Goal: Information Seeking & Learning: Understand process/instructions

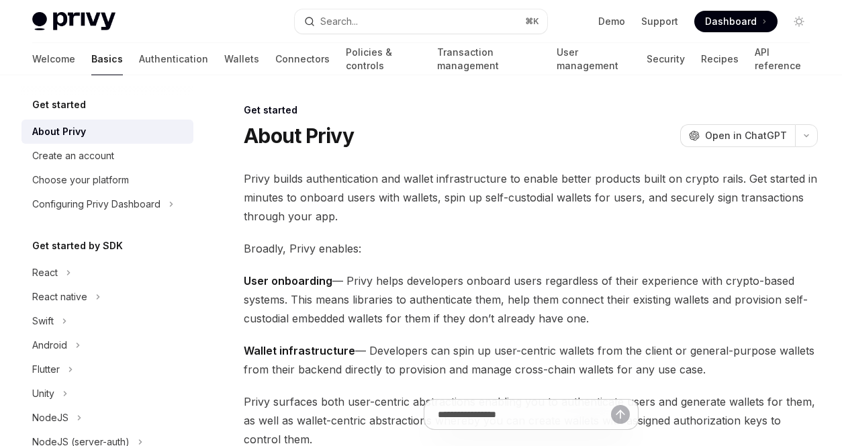
click at [79, 16] on img at bounding box center [73, 21] width 83 height 19
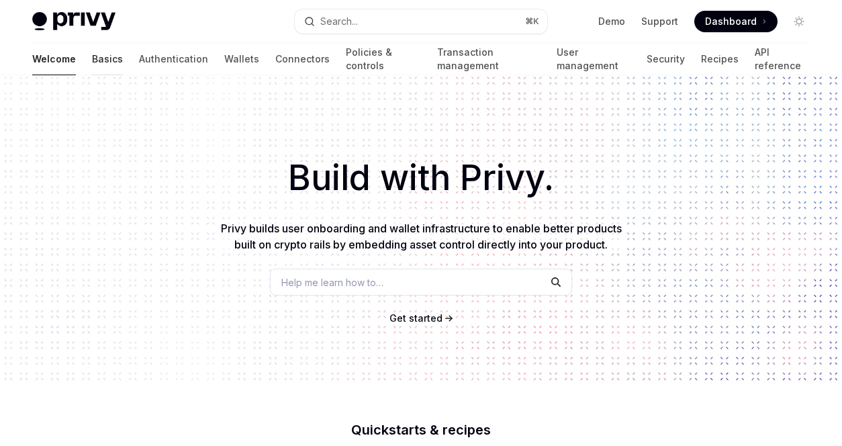
click at [92, 58] on link "Basics" at bounding box center [107, 59] width 31 height 32
type textarea "*"
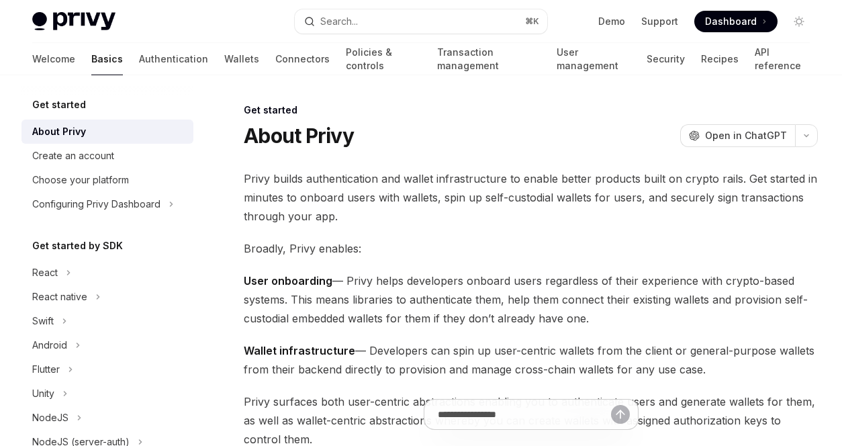
click at [340, 37] on div "Privy Docs home page Search... ⌘ K Demo Support Dashboard Dashboard Search..." at bounding box center [421, 21] width 778 height 43
click at [334, 19] on div "Search..." at bounding box center [339, 21] width 38 height 16
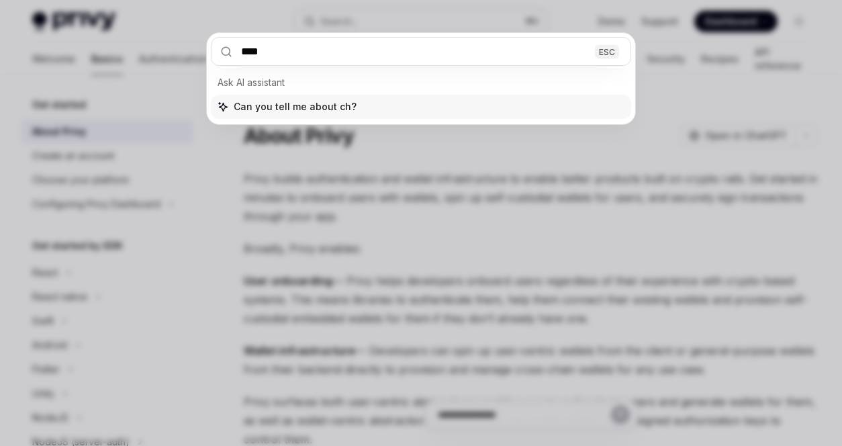
type input "*****"
type textarea "*"
type input "**********"
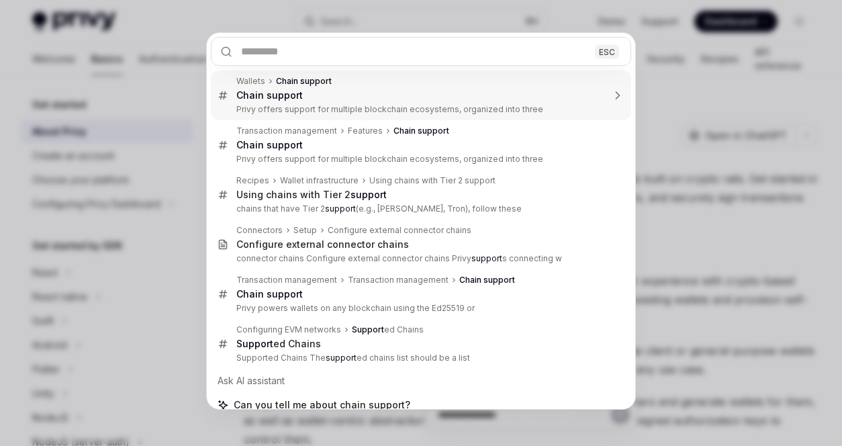
type textarea "*"
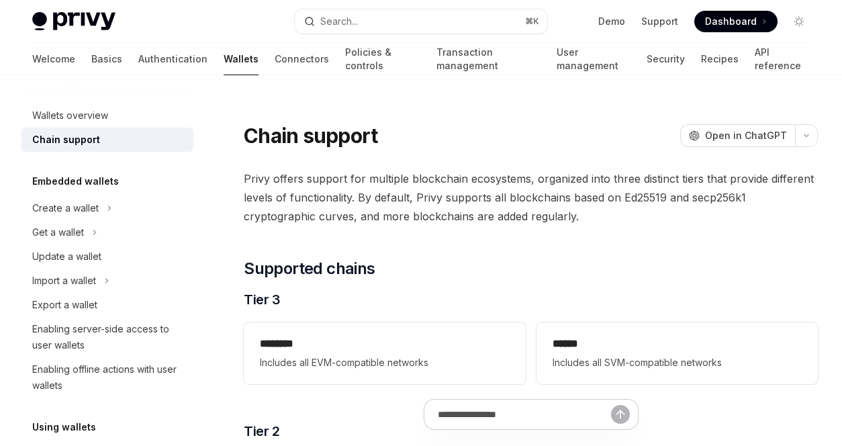
scroll to position [75, 0]
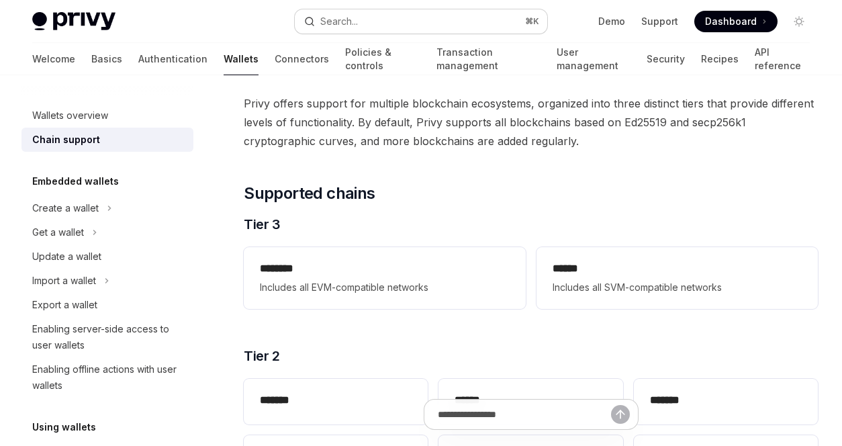
click at [427, 14] on button "Search... ⌘ K" at bounding box center [421, 21] width 252 height 24
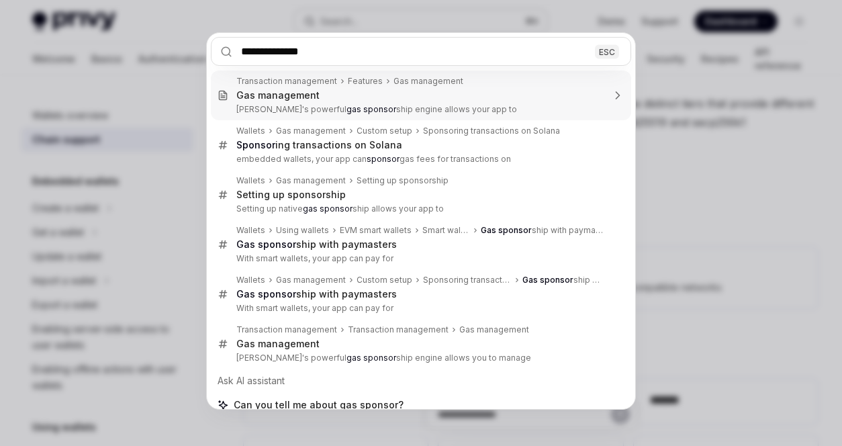
type input "**********"
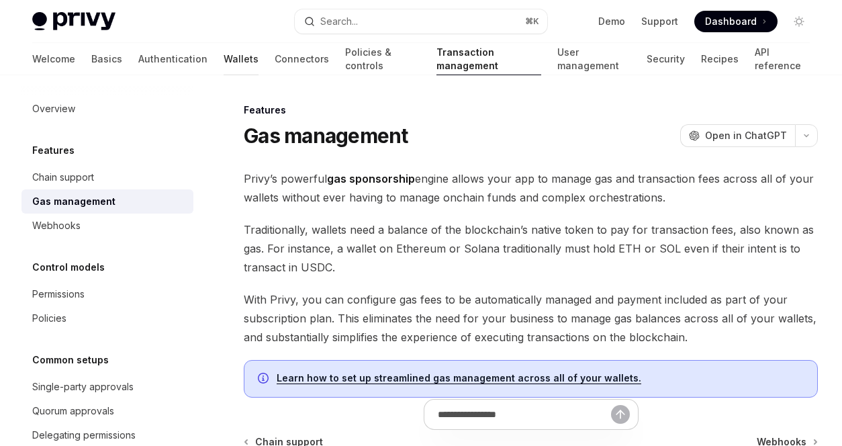
click at [224, 69] on link "Wallets" at bounding box center [241, 59] width 35 height 32
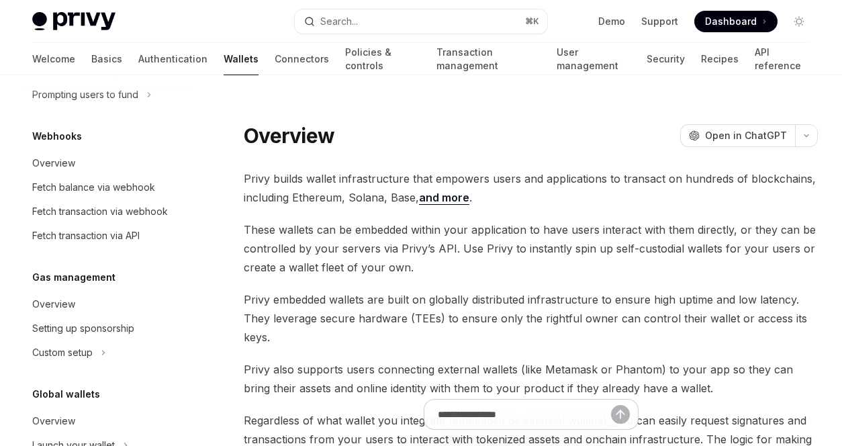
scroll to position [708, 0]
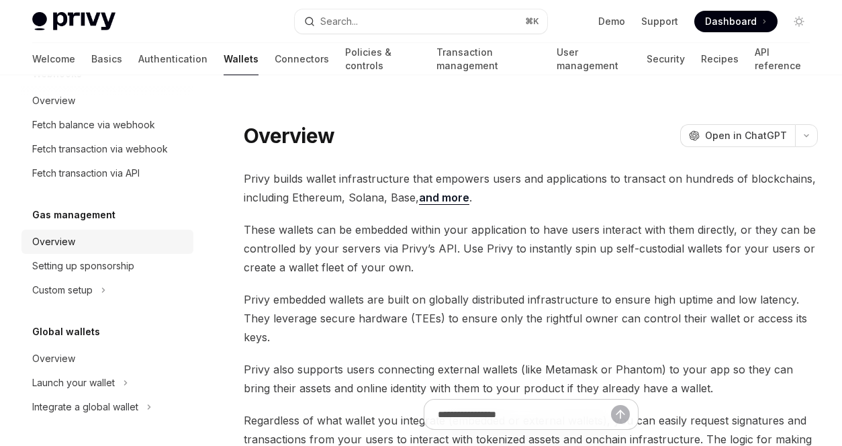
click at [138, 236] on div "Overview" at bounding box center [108, 242] width 153 height 16
type textarea "*"
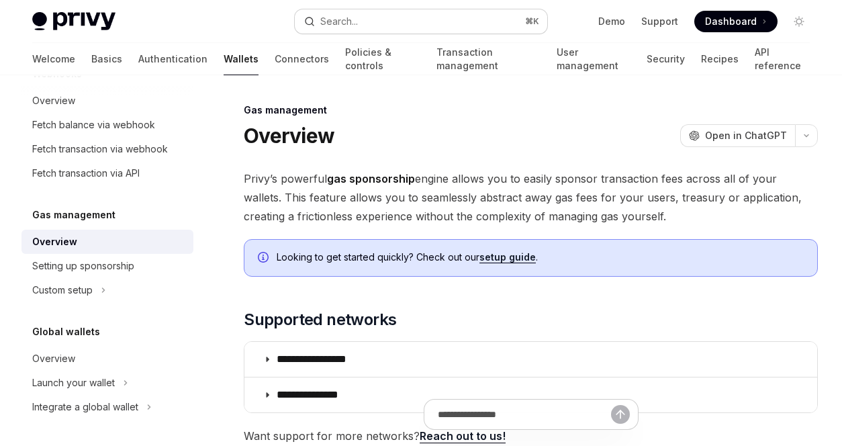
click at [347, 21] on div "Search..." at bounding box center [339, 21] width 38 height 16
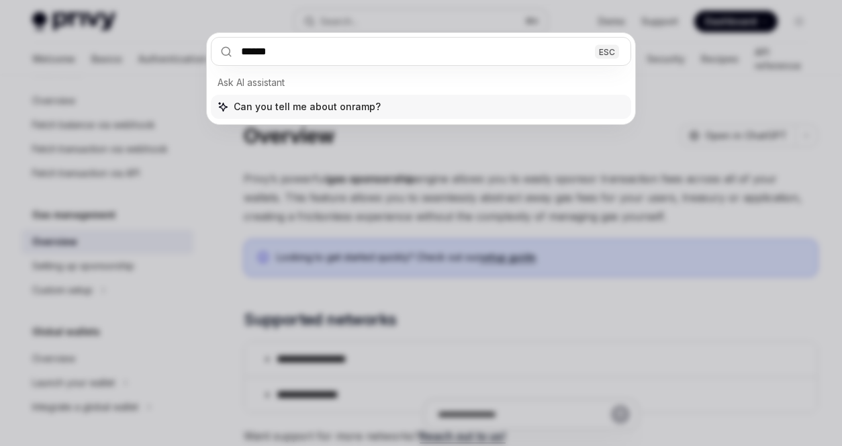
type input "*******"
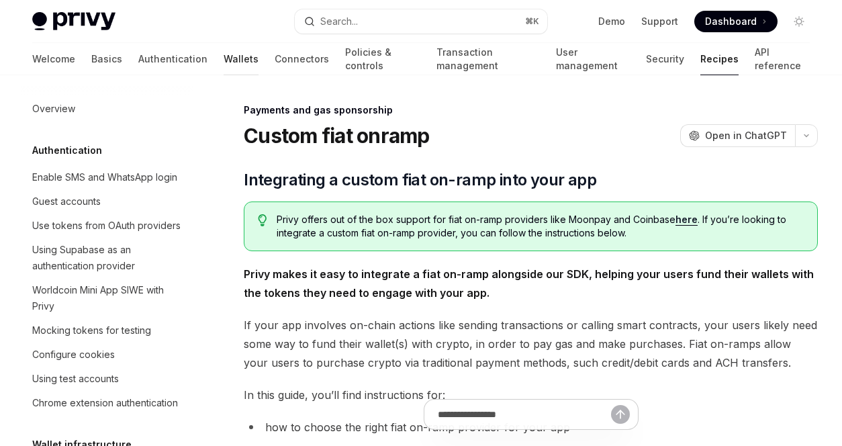
click at [224, 53] on link "Wallets" at bounding box center [241, 59] width 35 height 32
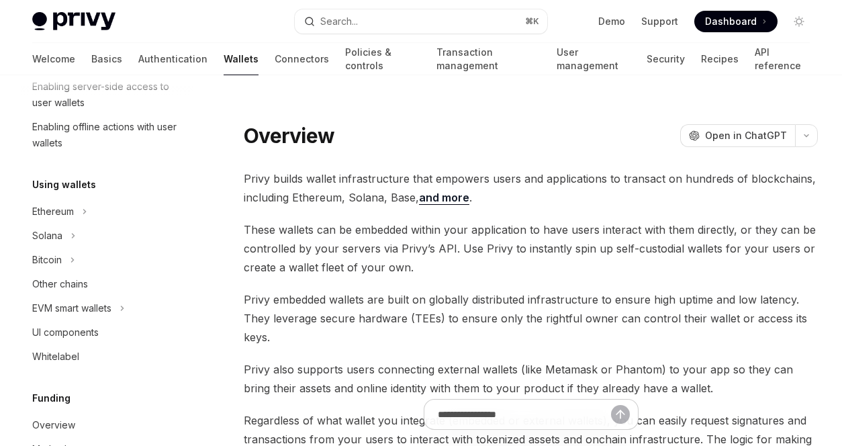
scroll to position [398, 0]
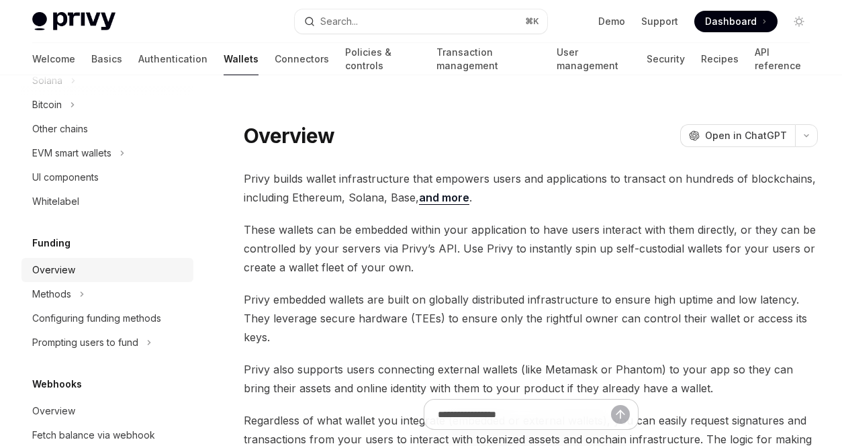
click at [110, 275] on div "Overview" at bounding box center [108, 270] width 153 height 16
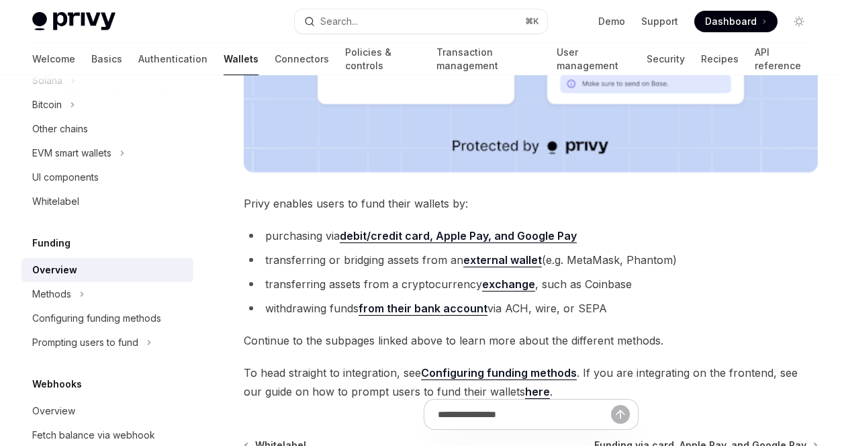
scroll to position [544, 0]
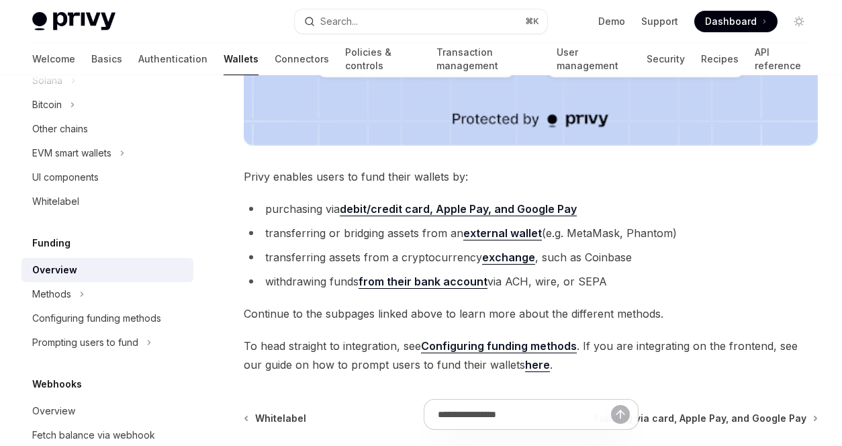
click at [416, 279] on link "from their bank account" at bounding box center [423, 282] width 129 height 14
type textarea "*"
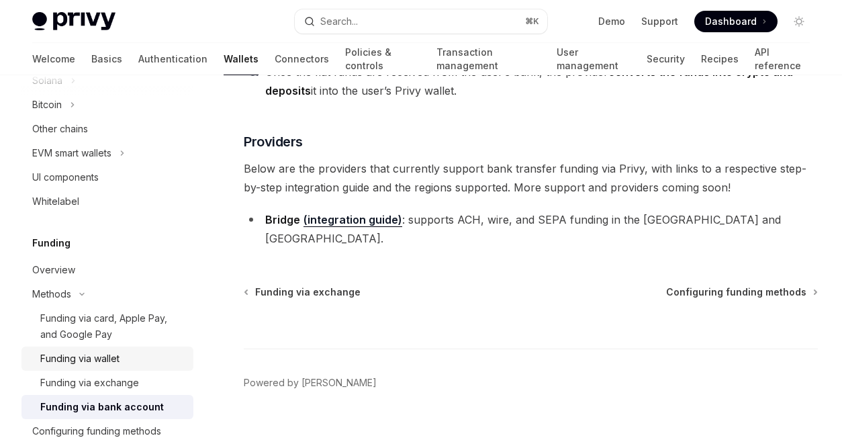
scroll to position [610, 0]
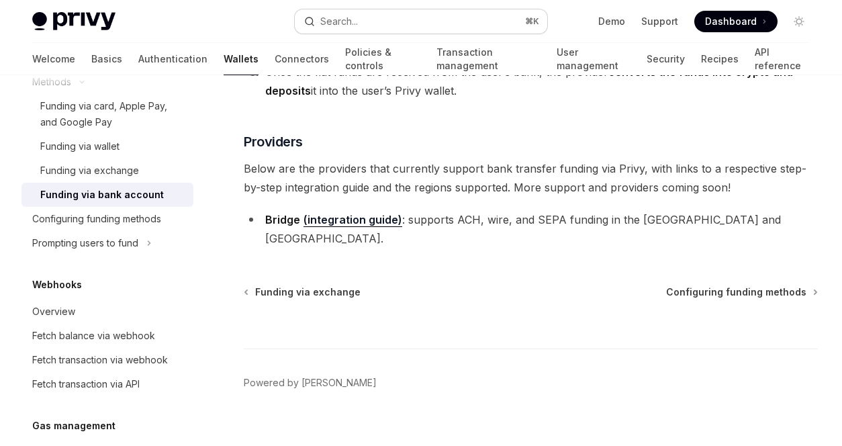
click at [365, 16] on button "Search... ⌘ K" at bounding box center [421, 21] width 252 height 24
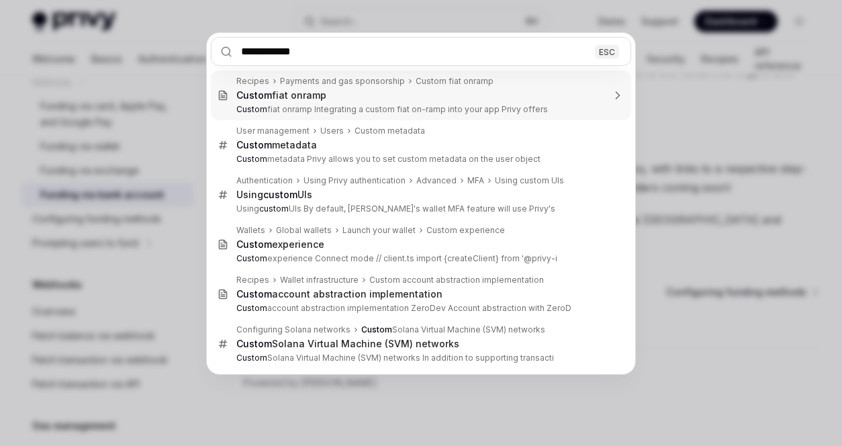
type input "**********"
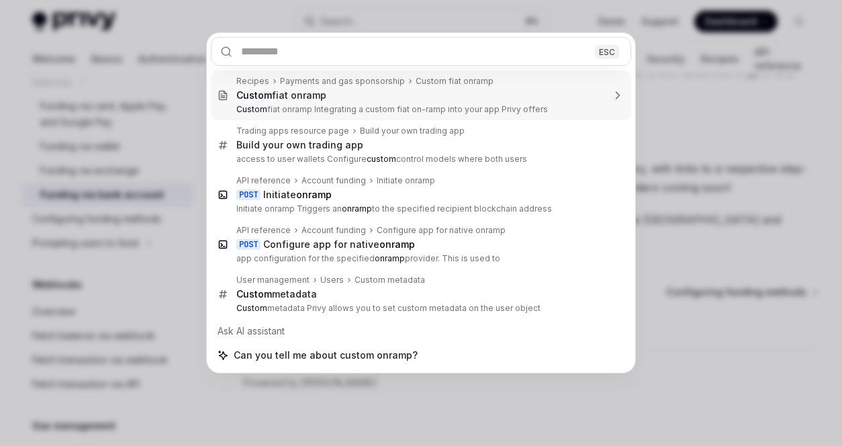
type textarea "*"
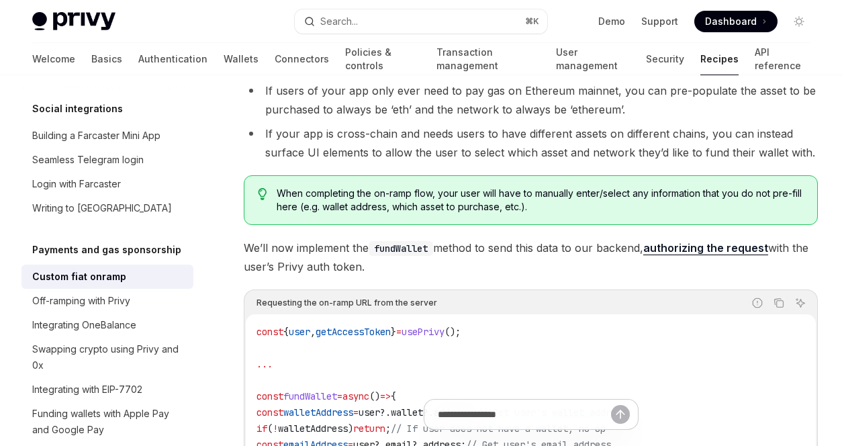
scroll to position [1732, 0]
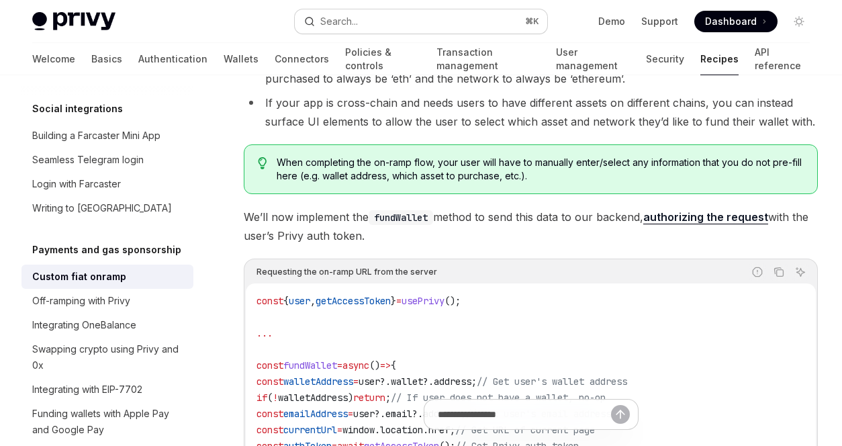
click at [388, 26] on button "Search... ⌘ K" at bounding box center [421, 21] width 252 height 24
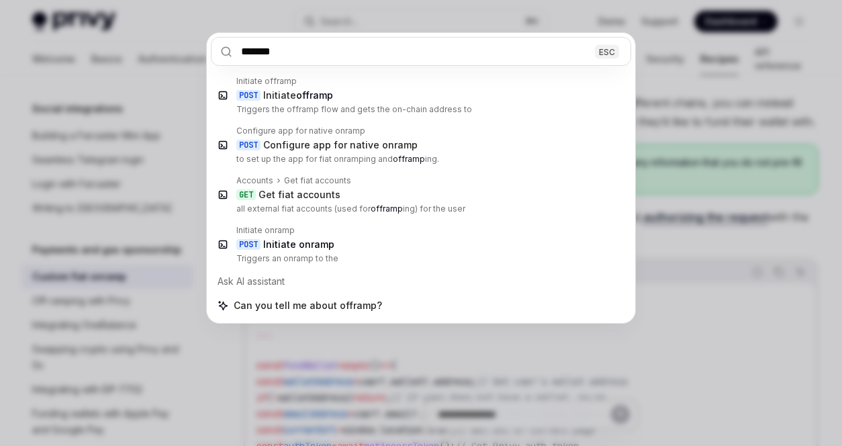
type input "*******"
